Goal: Information Seeking & Learning: Learn about a topic

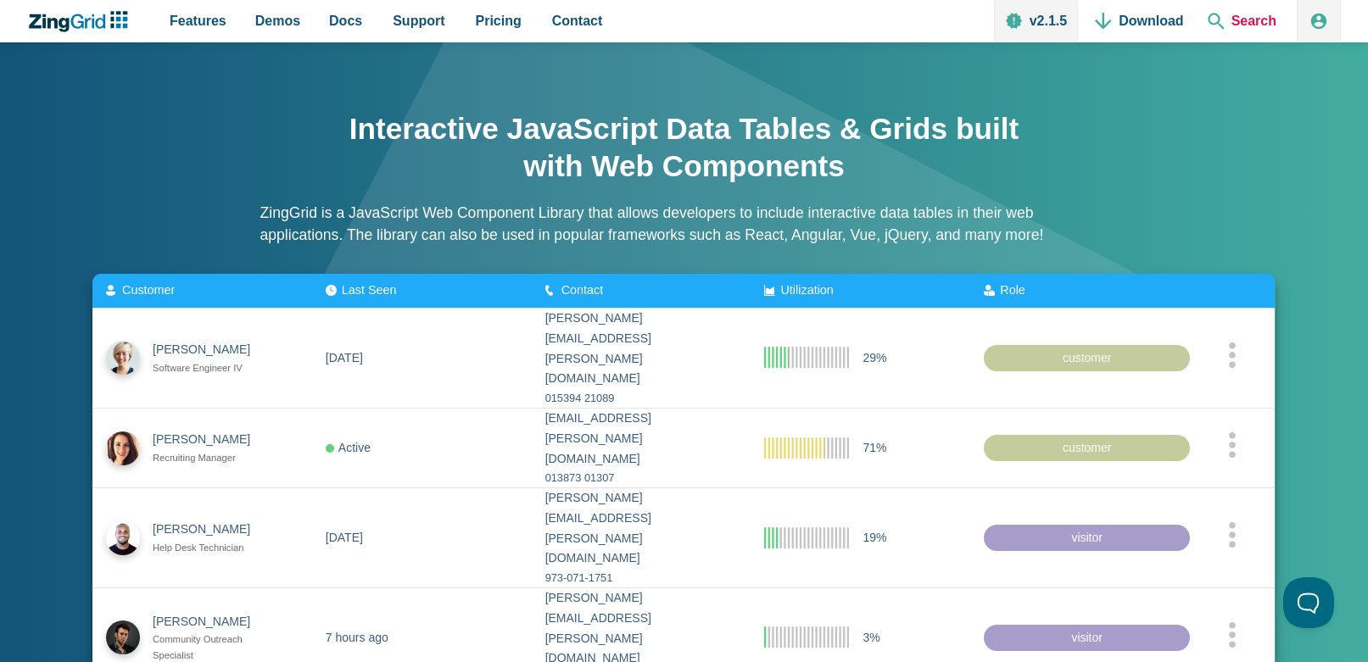
click at [1246, 20] on span "Search" at bounding box center [1242, 21] width 82 height 42
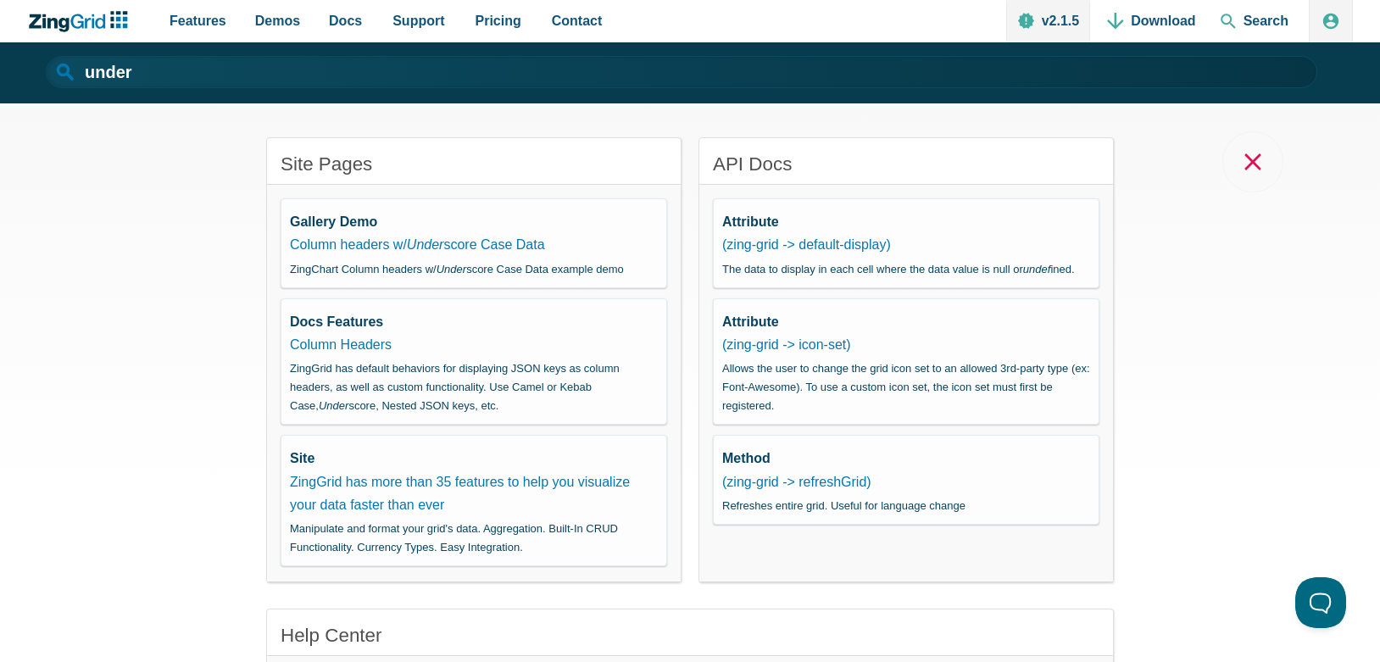
click at [803, 58] on input "under" at bounding box center [682, 72] width 1272 height 32
click at [273, 79] on input "under" at bounding box center [682, 72] width 1272 height 32
type input "u"
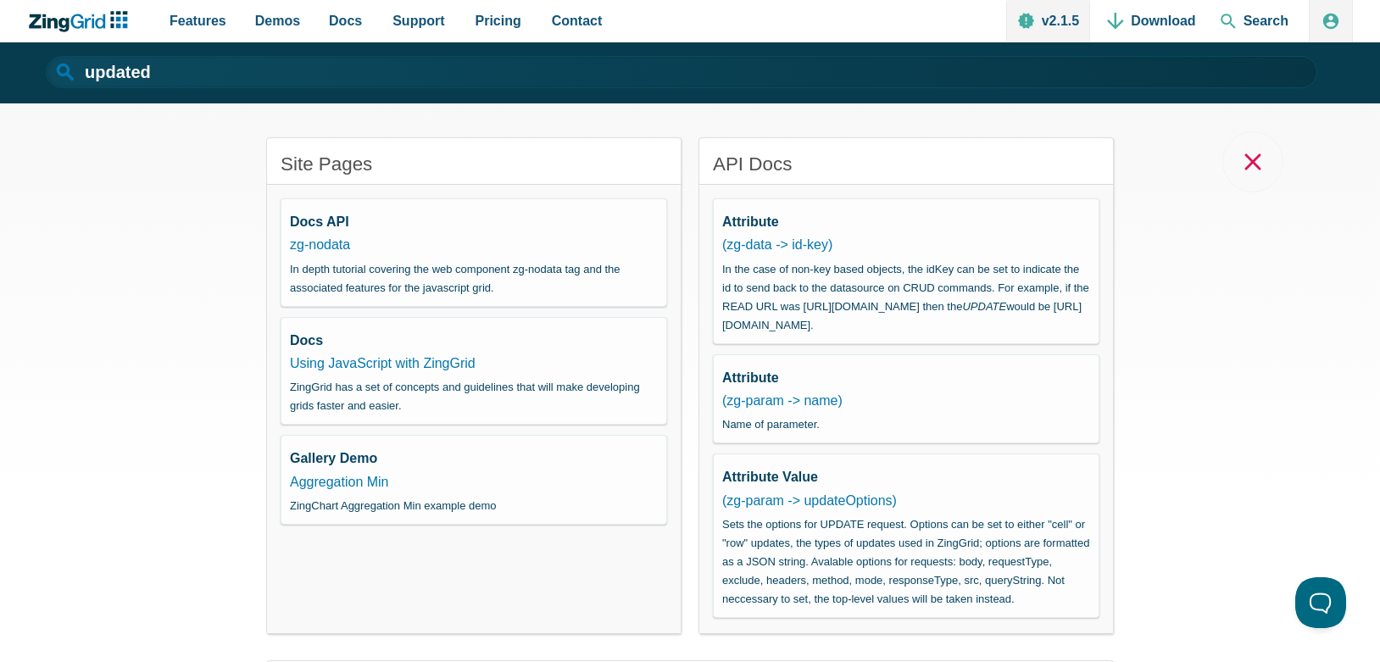
click at [224, 229] on div "Site Pages Docs API zg-nodata In depth tutorial covering the web component zg-n…" at bounding box center [690, 382] width 1380 height 559
click at [228, 65] on input "updated" at bounding box center [682, 72] width 1272 height 32
click at [224, 68] on input "updated" at bounding box center [682, 72] width 1272 height 32
click at [3, 210] on div "Site Pages Docs API zg-nodata In depth tutorial covering the web component zg-n…" at bounding box center [690, 382] width 1380 height 559
drag, startPoint x: 258, startPoint y: 81, endPoint x: 60, endPoint y: 76, distance: 197.6
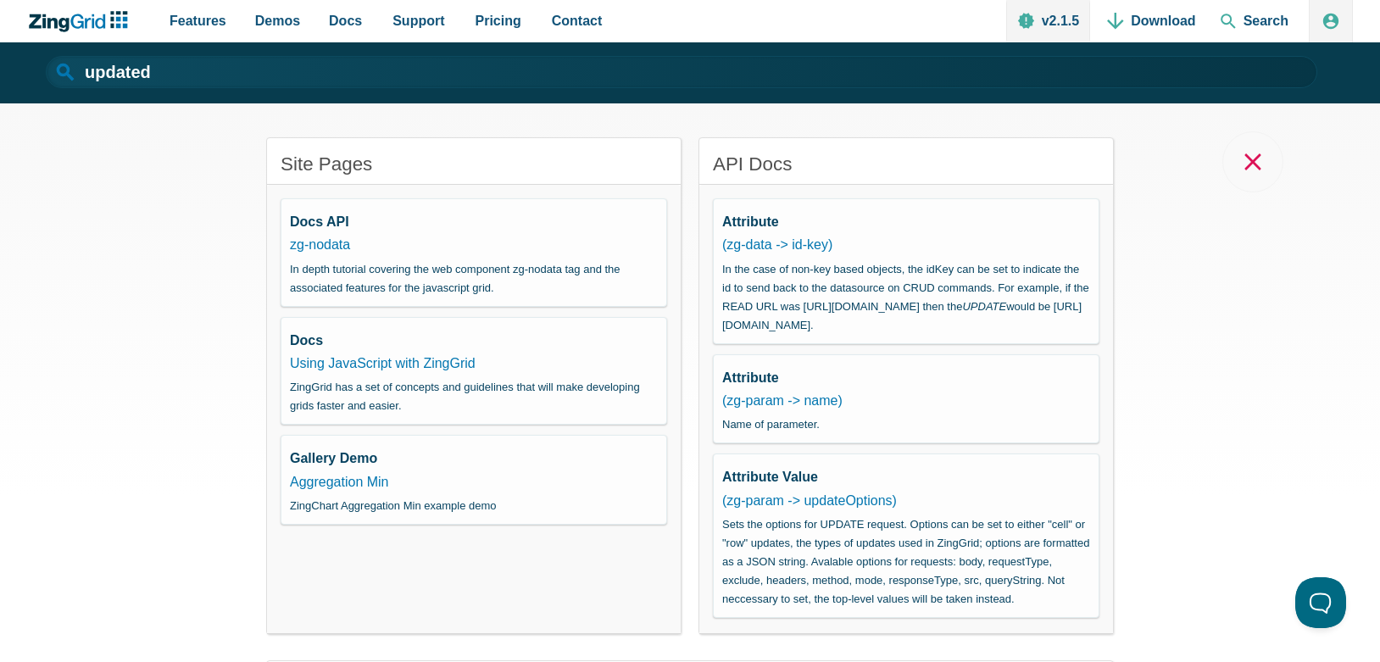
click at [60, 76] on input "updated" at bounding box center [682, 72] width 1272 height 32
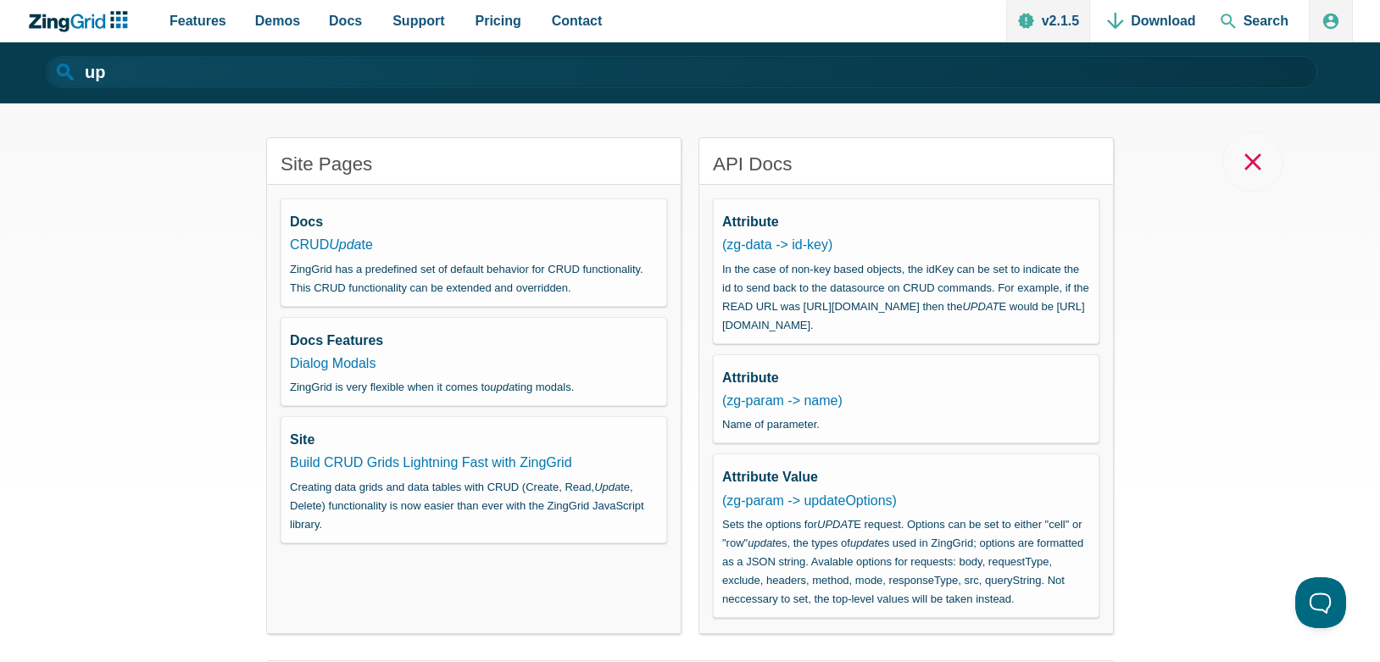
type input "u"
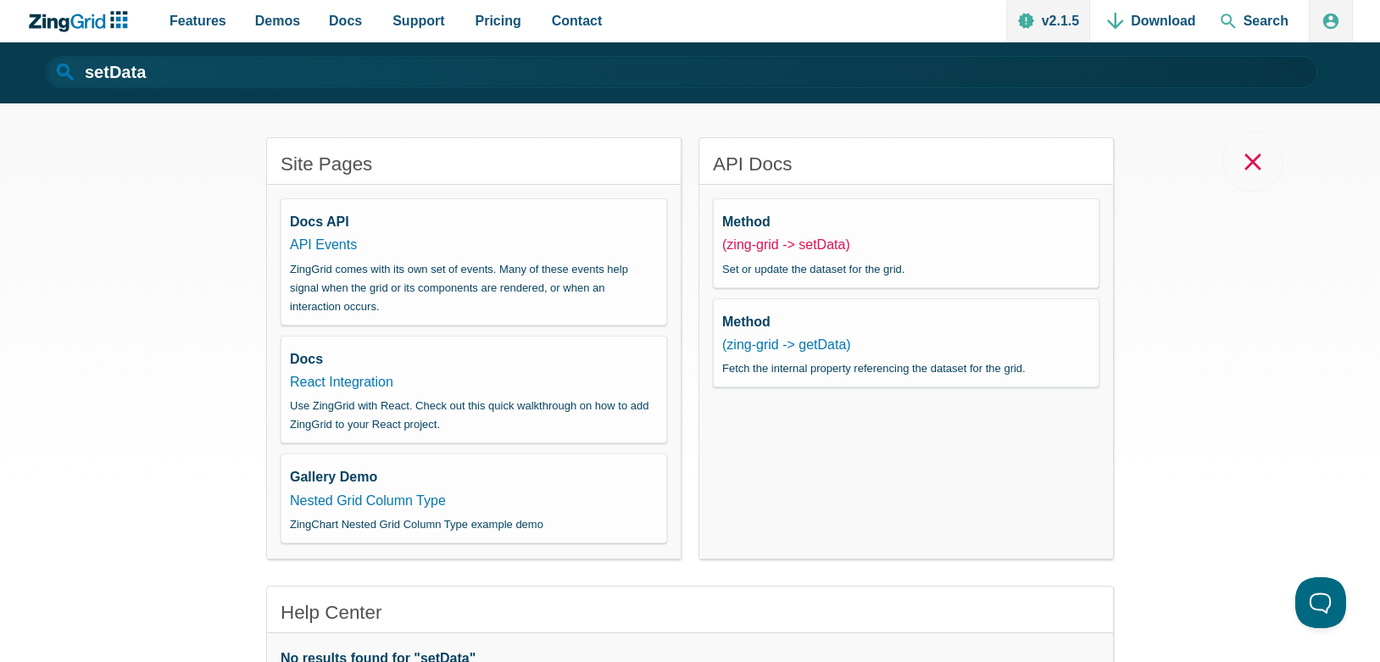
click at [804, 242] on link "(zing-grid -> setData)" at bounding box center [786, 244] width 128 height 14
type input "setData"
click at [270, 14] on span "Demos" at bounding box center [277, 20] width 45 height 23
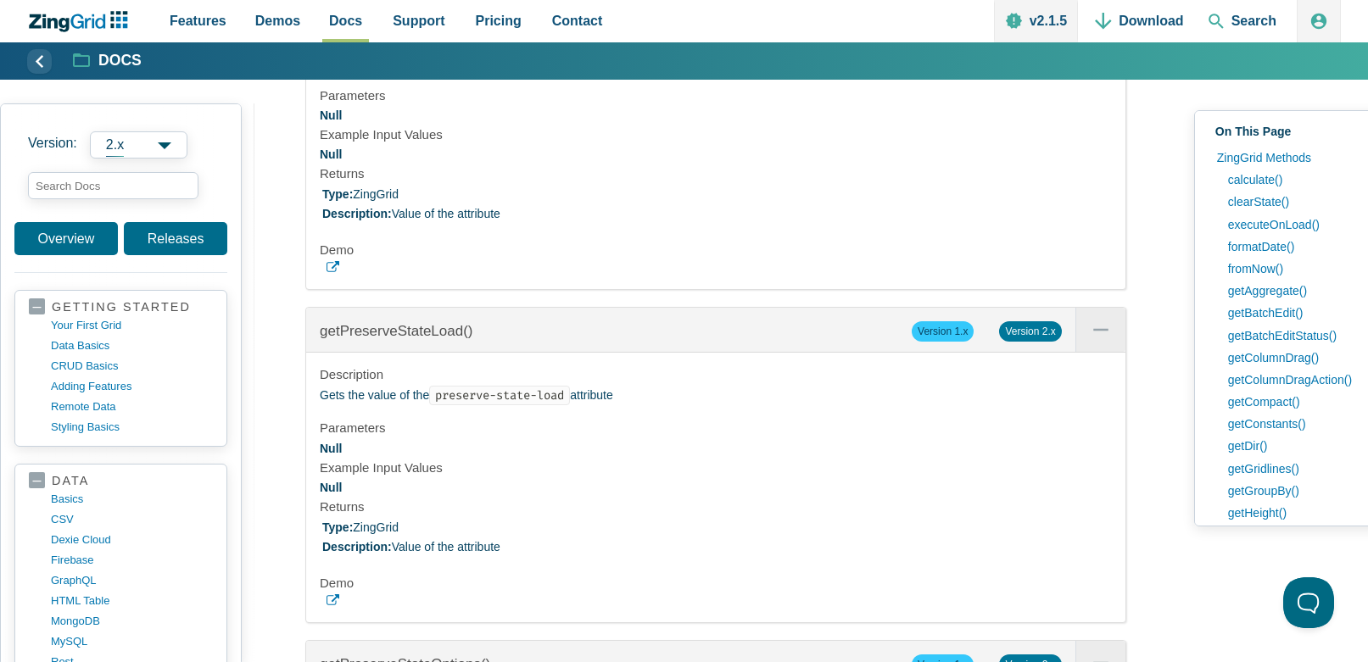
scroll to position [6748, 0]
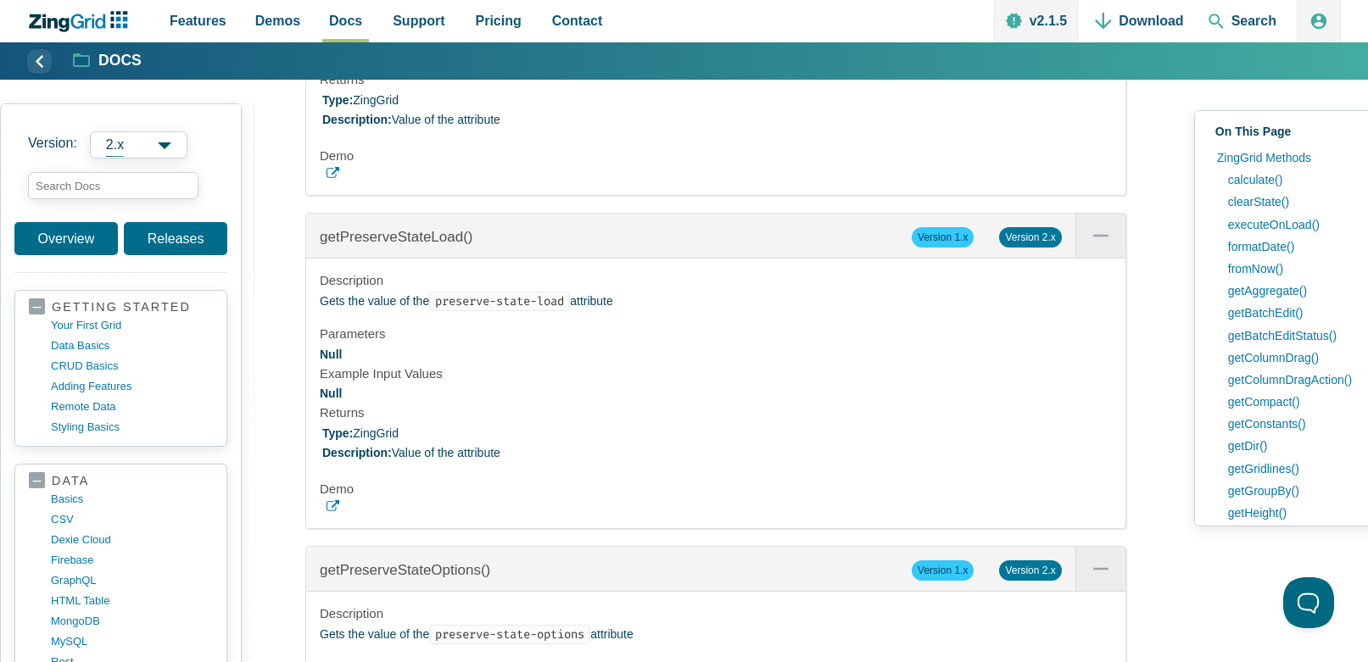
click at [621, 343] on h4 "Parameters" at bounding box center [716, 334] width 792 height 17
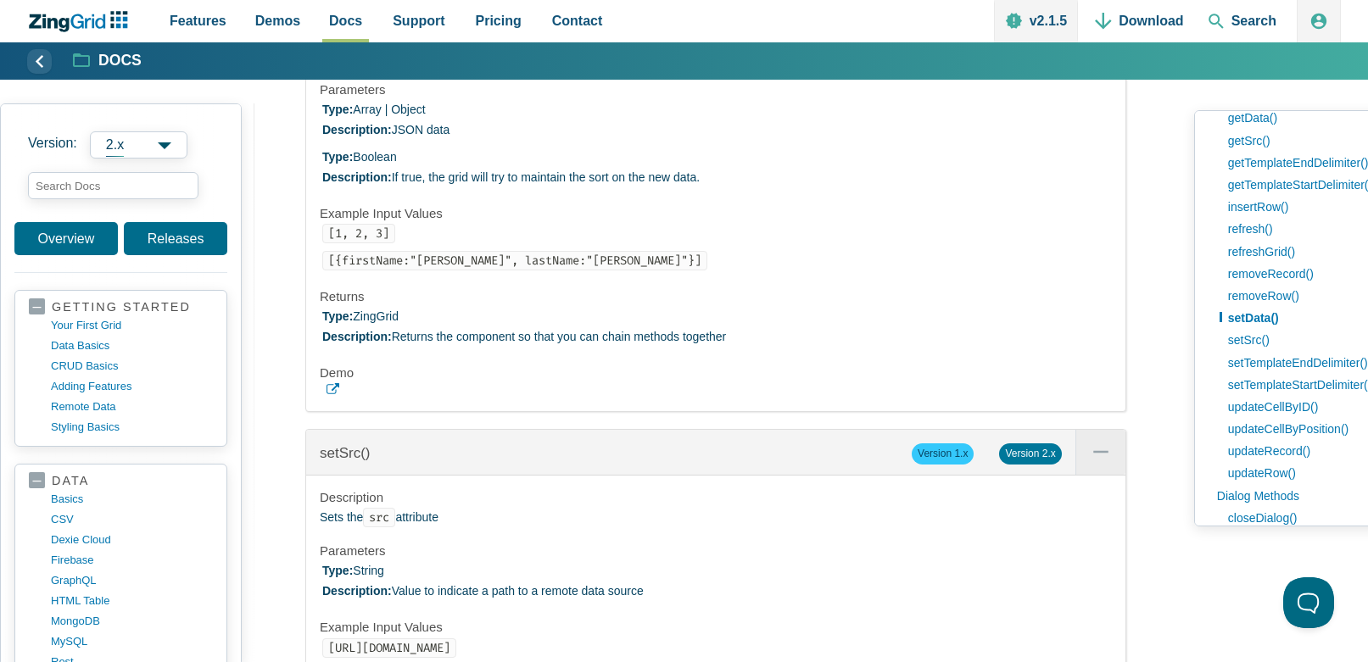
scroll to position [32601, 0]
drag, startPoint x: 703, startPoint y: 331, endPoint x: 446, endPoint y: 309, distance: 257.8
click at [446, 190] on li "Type: Boolean Description: If true, the grid will try to maintain the sort on t…" at bounding box center [716, 169] width 789 height 41
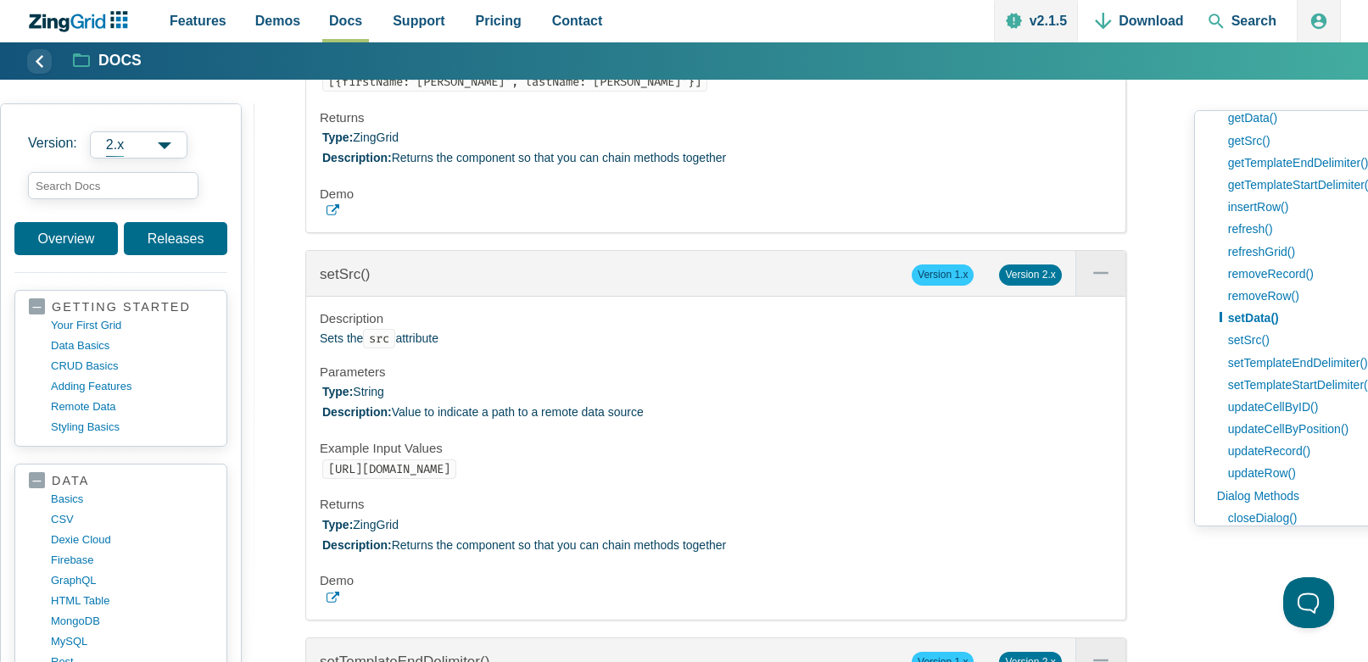
scroll to position [32785, 0]
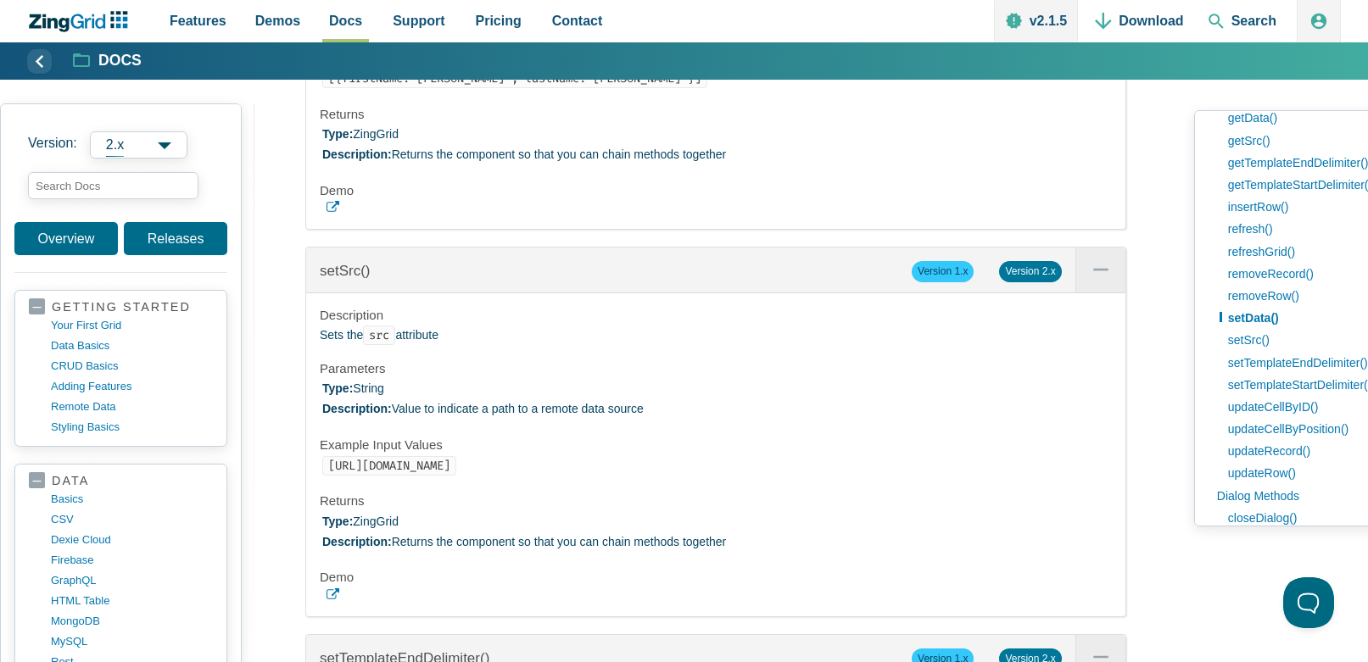
click at [341, 214] on link "App Content" at bounding box center [716, 207] width 792 height 13
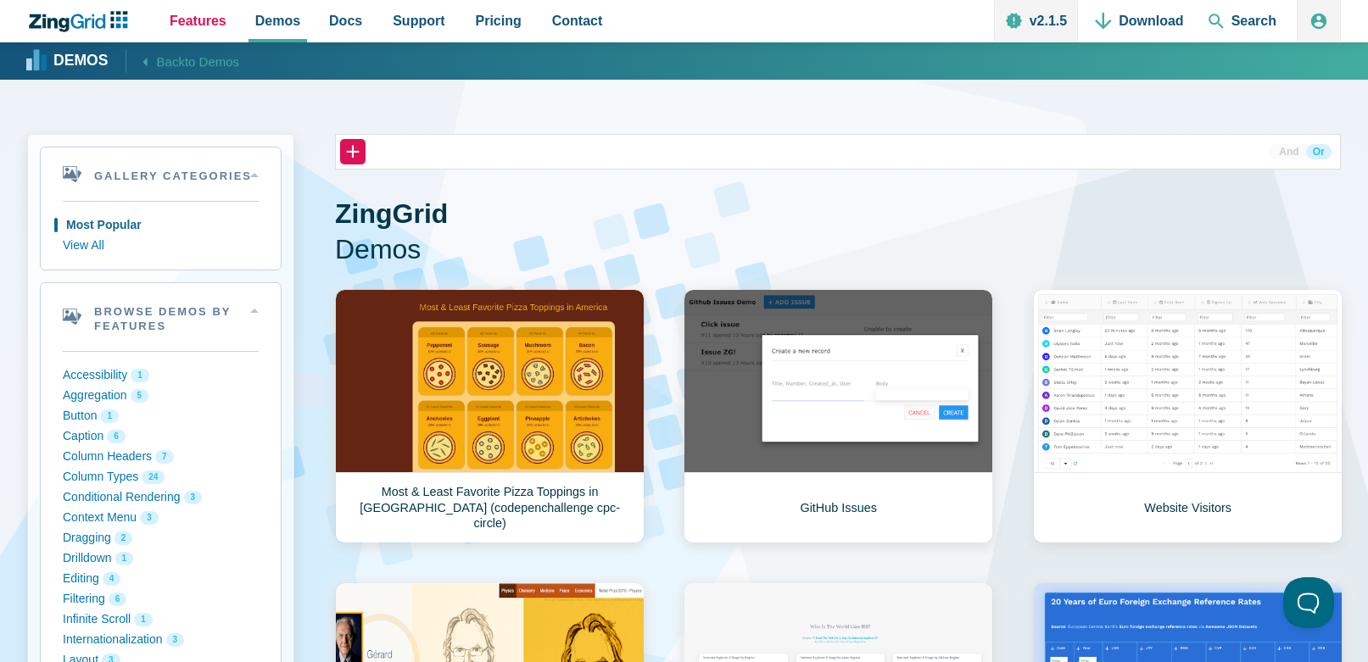
click at [196, 16] on span "Features" at bounding box center [198, 20] width 57 height 23
click at [346, 28] on span "Docs" at bounding box center [345, 20] width 33 height 23
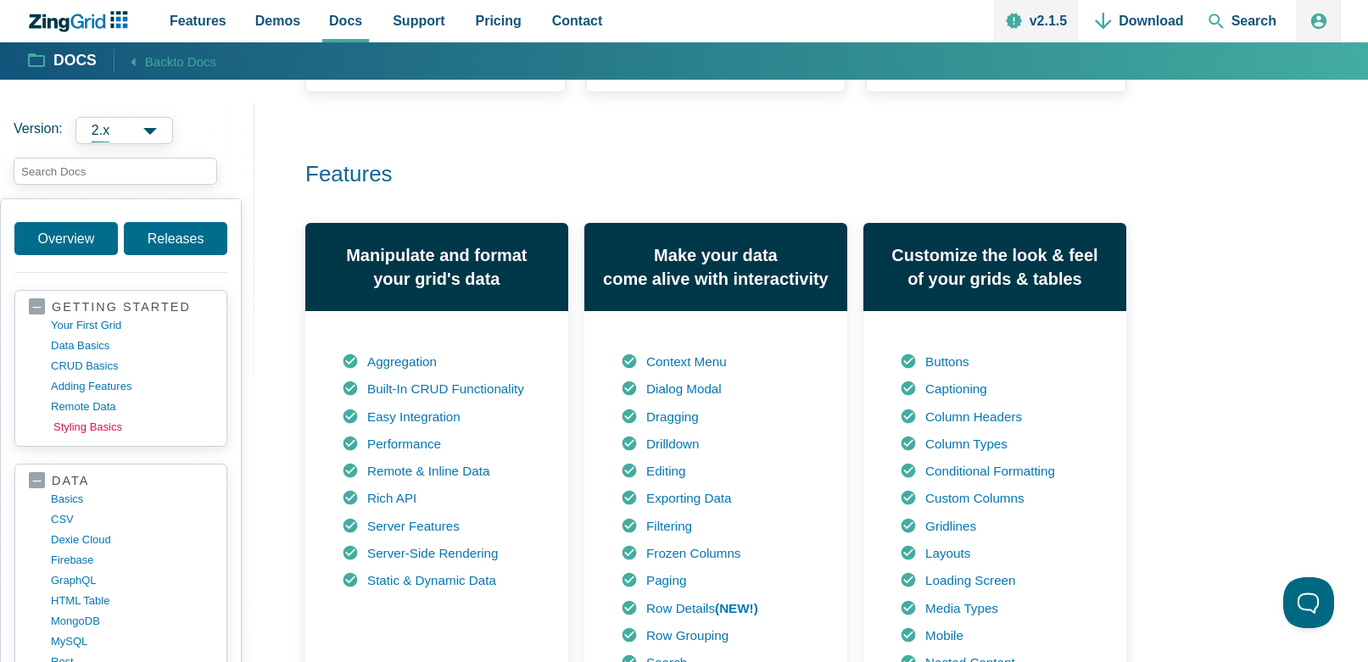
scroll to position [705, 0]
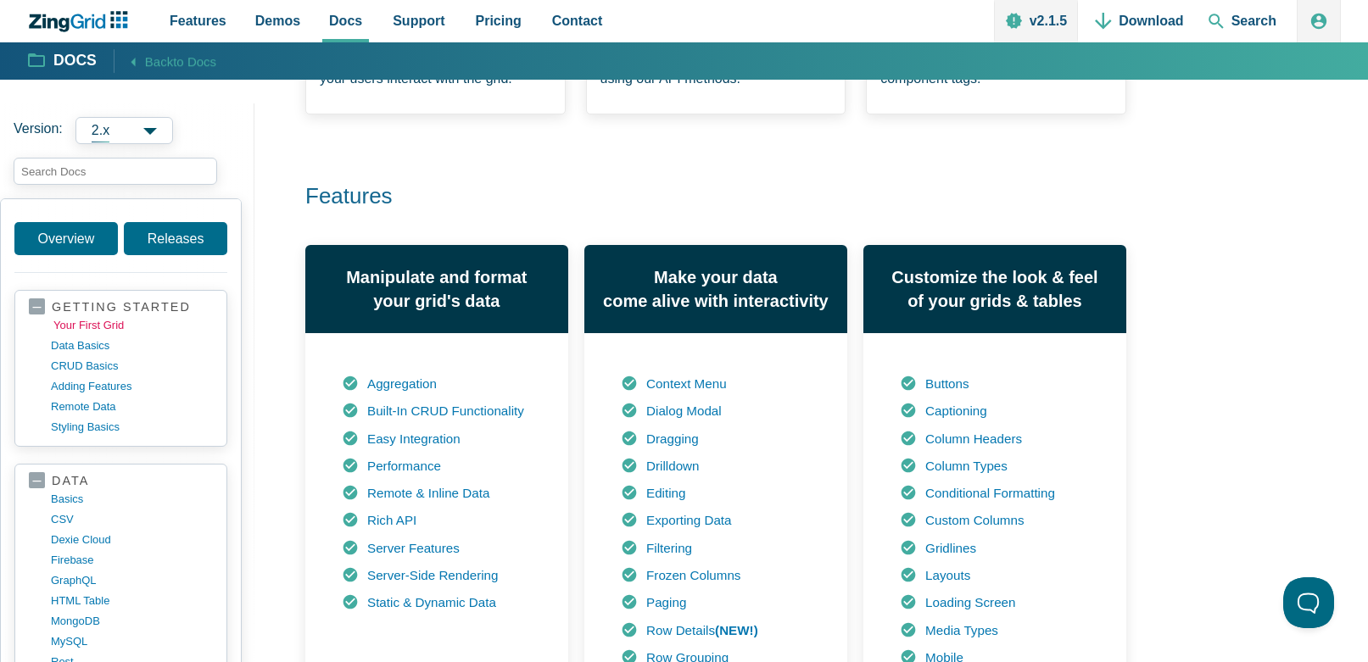
click at [100, 328] on link "your first grid" at bounding box center [134, 325] width 162 height 20
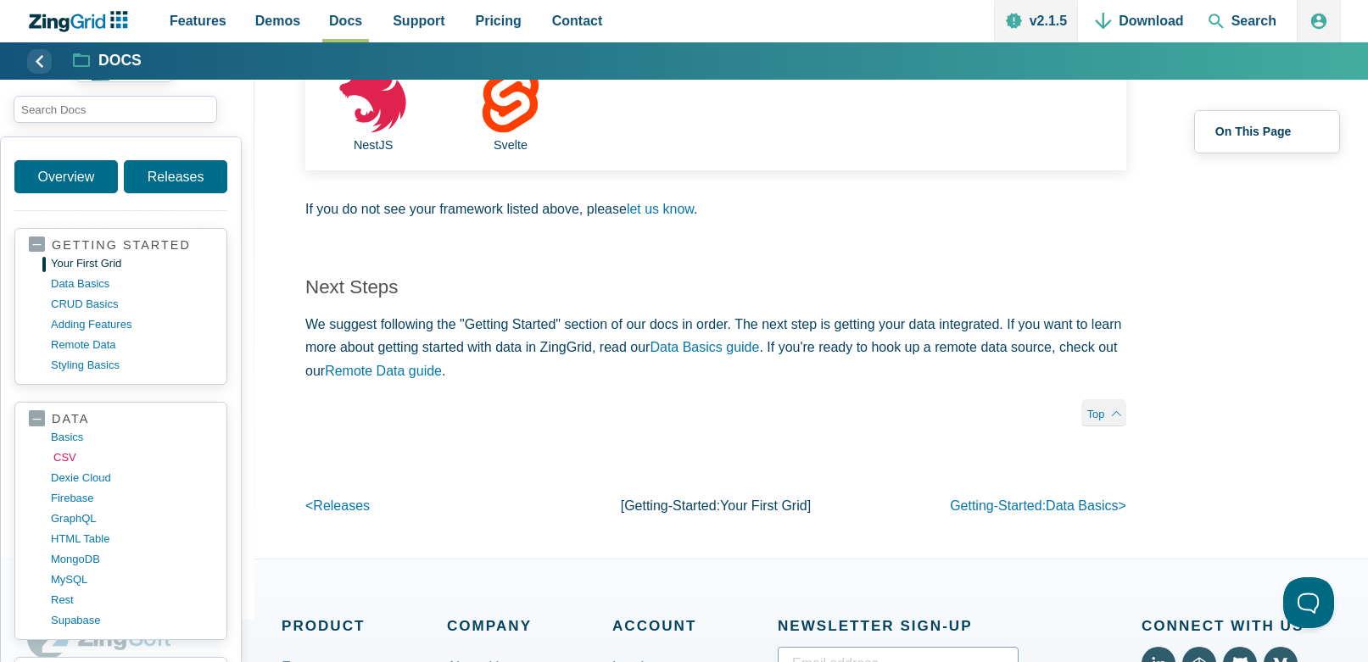
scroll to position [3, 0]
click at [1249, 25] on span "Search" at bounding box center [1242, 21] width 82 height 42
click at [1246, 21] on span "Search" at bounding box center [1242, 21] width 82 height 42
click at [1229, 30] on span "Search" at bounding box center [1242, 21] width 82 height 42
click at [1224, 20] on span "Search" at bounding box center [1242, 21] width 82 height 42
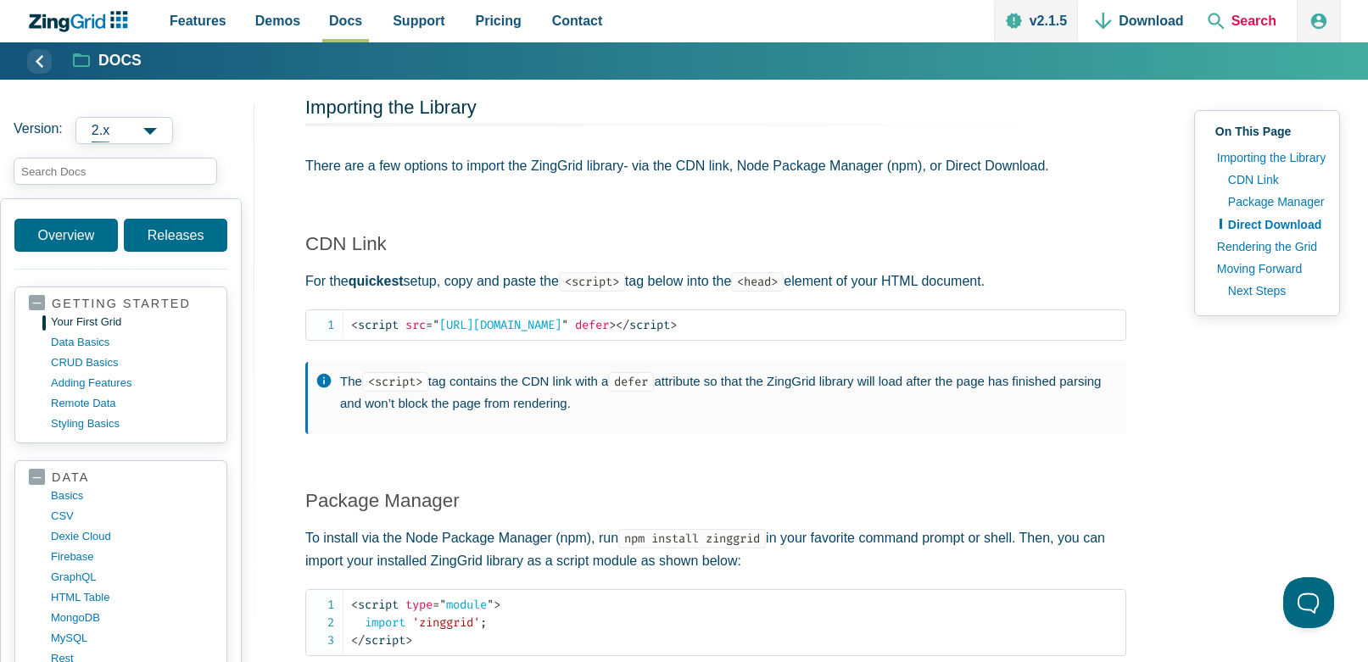
scroll to position [1030, 0]
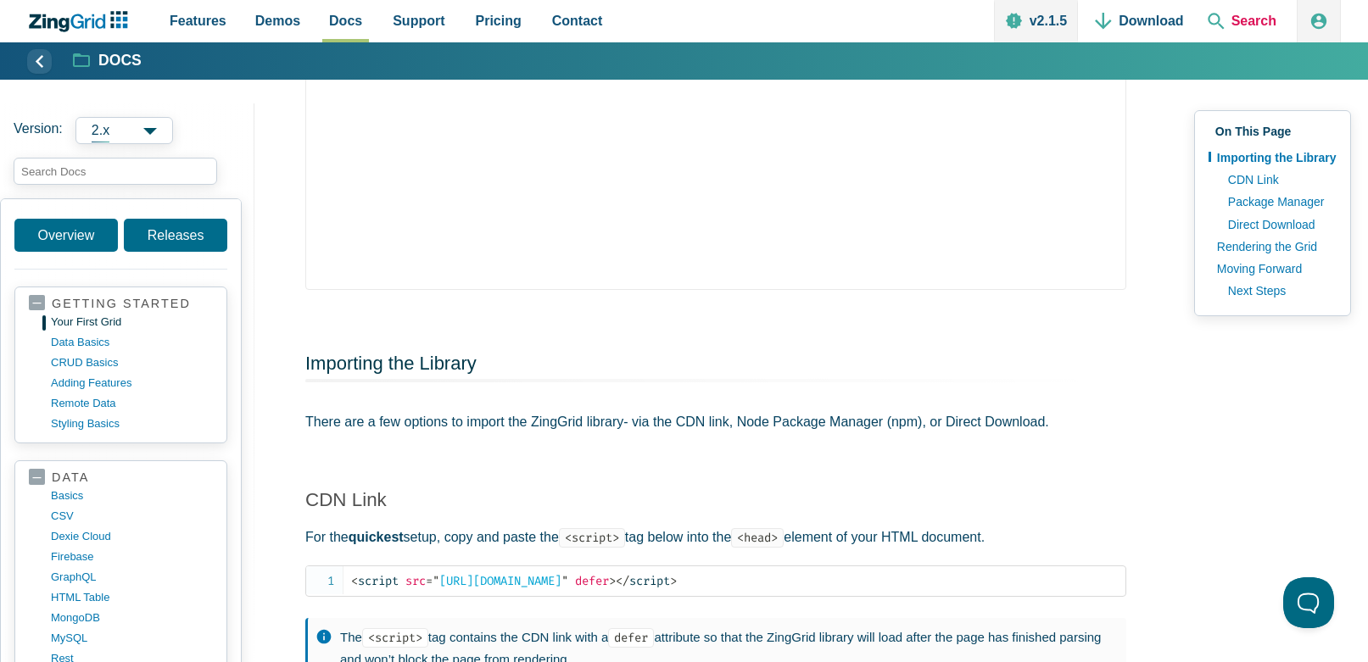
click at [1234, 24] on span "Search" at bounding box center [1242, 21] width 82 height 42
drag, startPoint x: 1234, startPoint y: 24, endPoint x: 933, endPoint y: 10, distance: 301.3
click at [1234, 24] on span "Search" at bounding box center [1242, 21] width 82 height 42
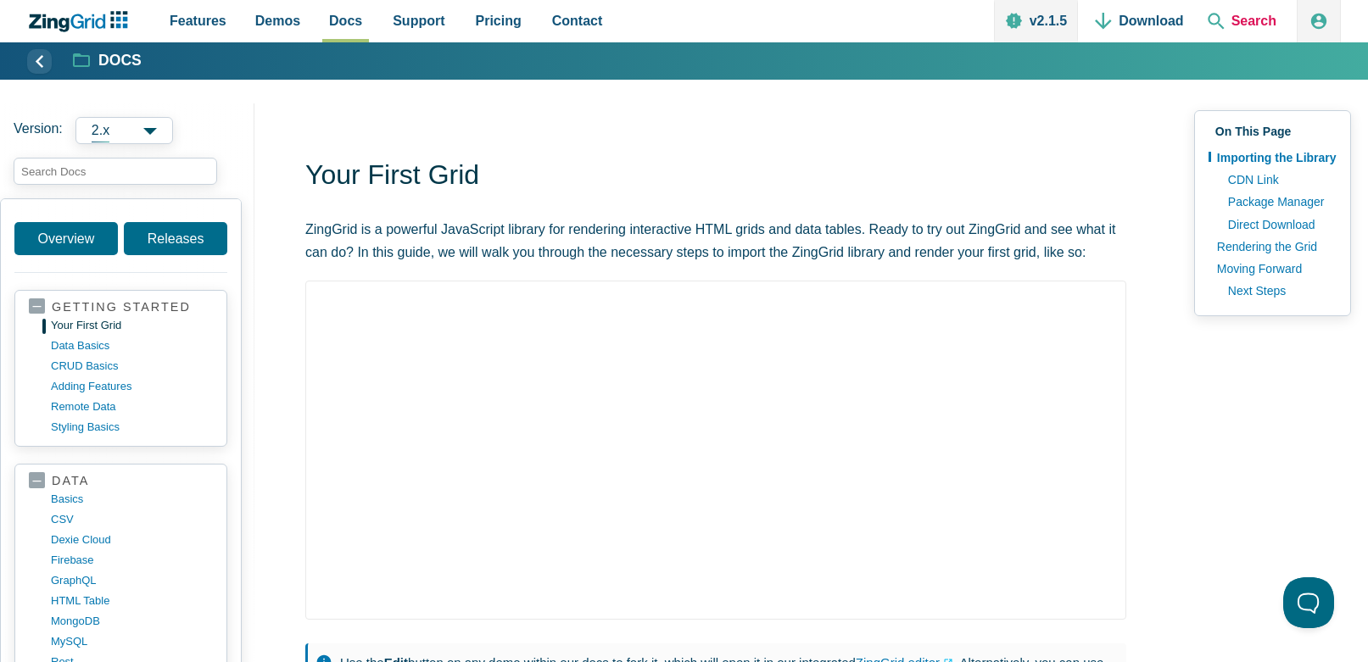
click at [1218, 20] on span "Search" at bounding box center [1242, 21] width 82 height 42
click at [77, 168] on input "search input" at bounding box center [115, 171] width 203 height 27
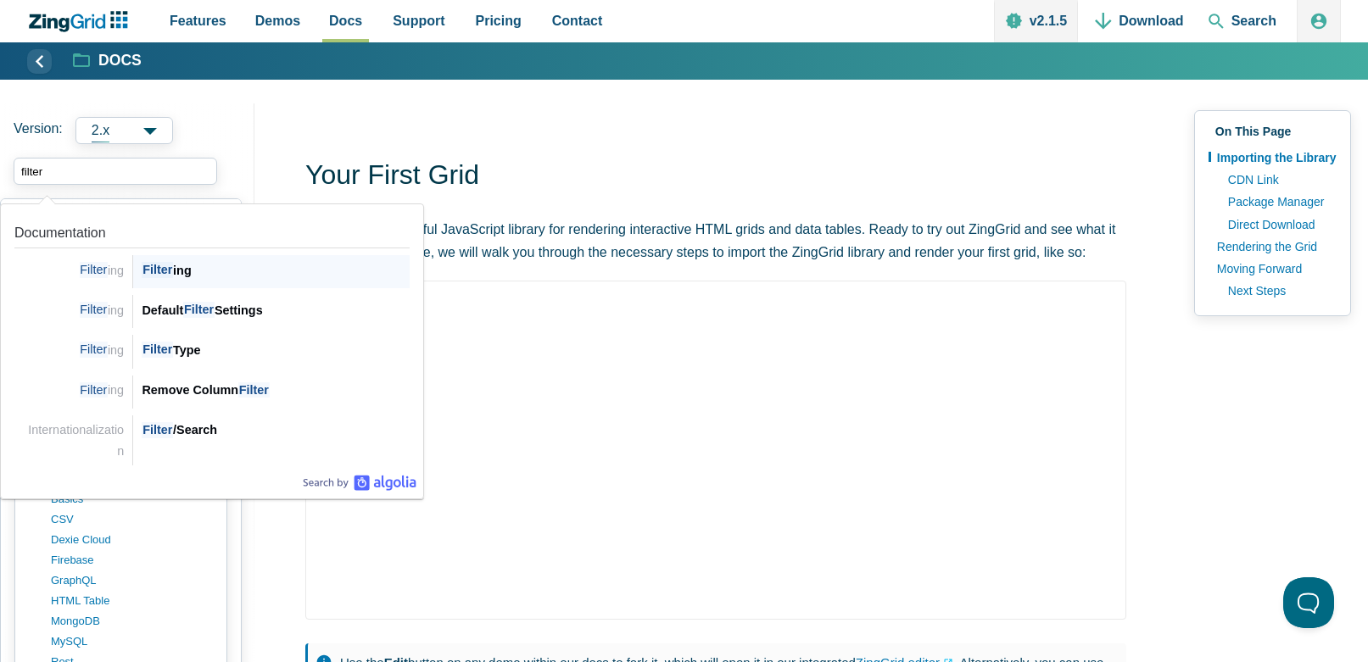
click at [161, 265] on span "Filter" at bounding box center [157, 270] width 31 height 16
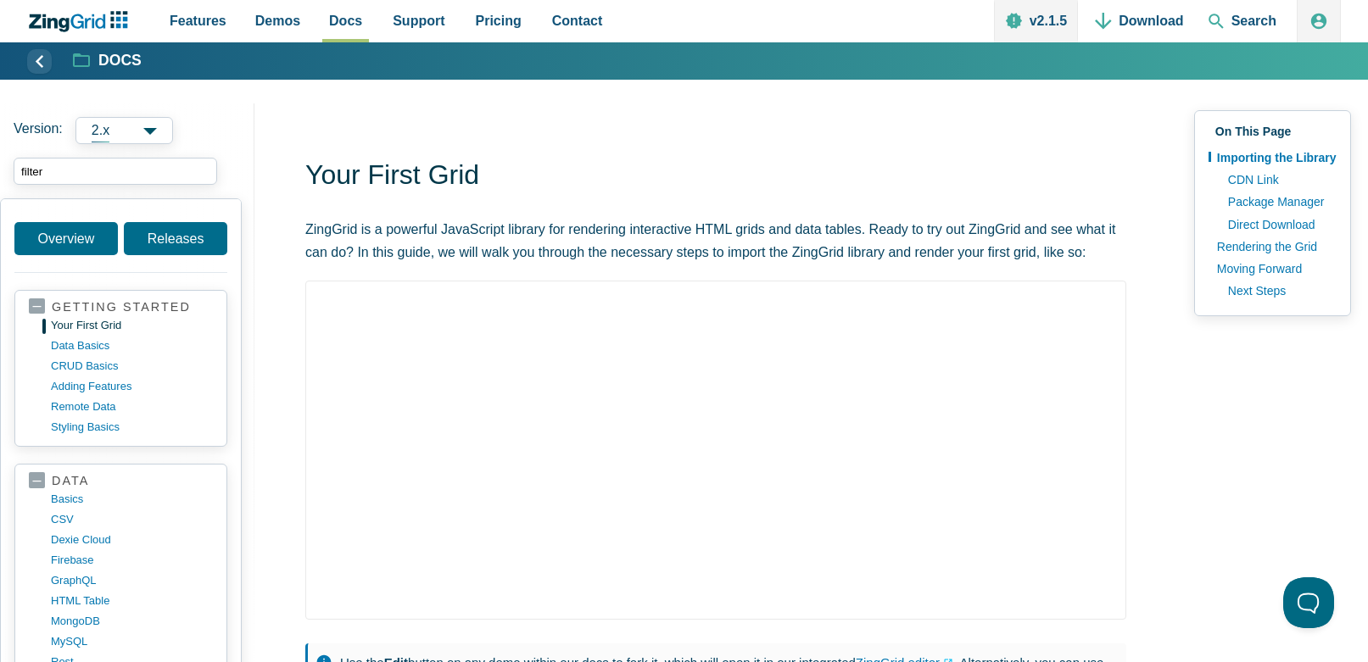
type input "filter"
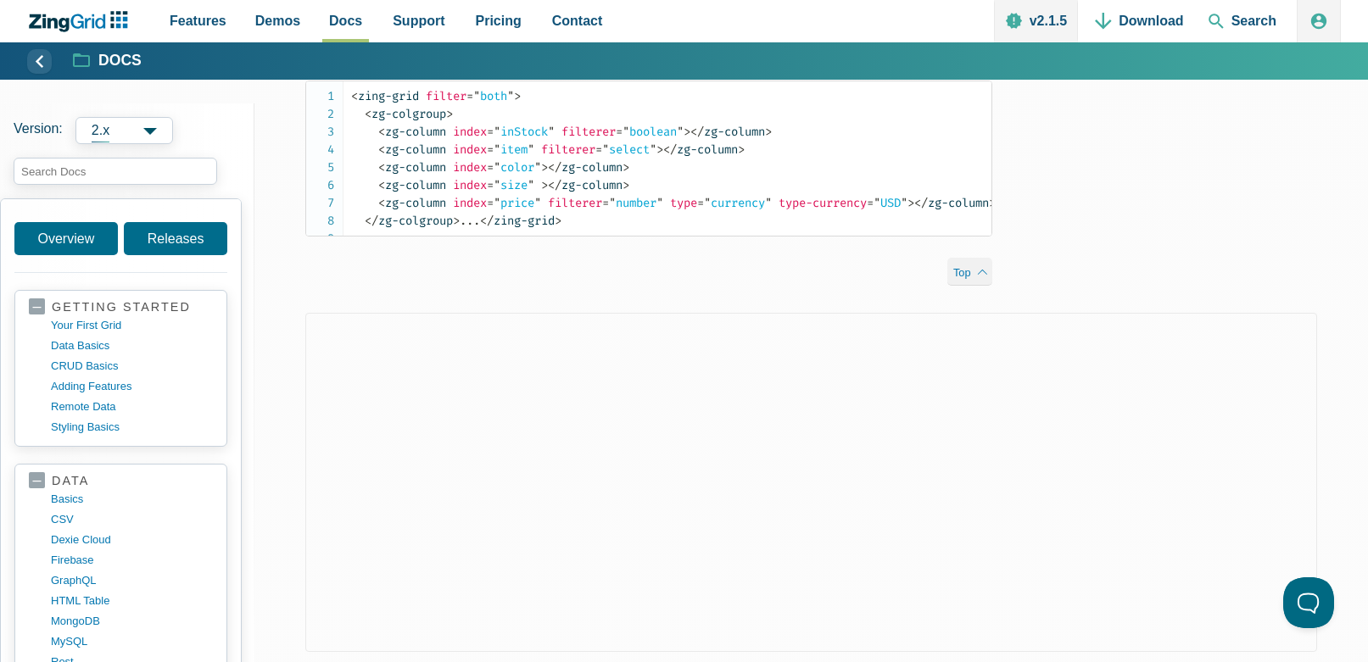
scroll to position [3797, 0]
